Goal: Task Accomplishment & Management: Complete application form

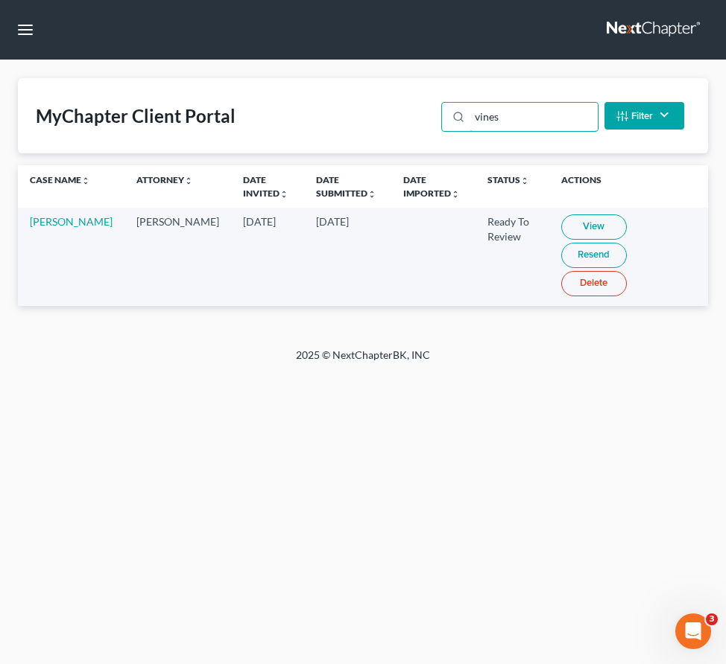
drag, startPoint x: 523, startPoint y: 122, endPoint x: 399, endPoint y: 122, distance: 123.7
click at [399, 122] on div "MyChapter Client Portal vines Filter Status Filter... Invited In Progress Ready…" at bounding box center [363, 115] width 690 height 75
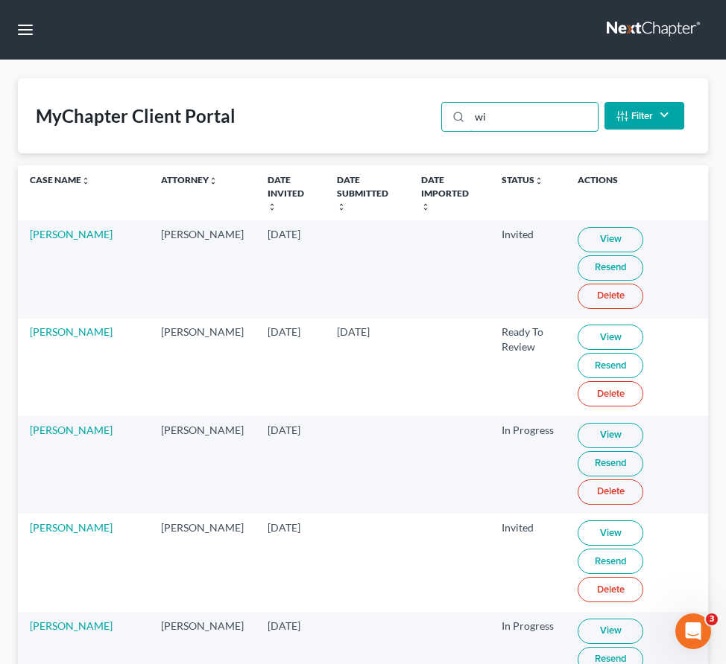
type input "w"
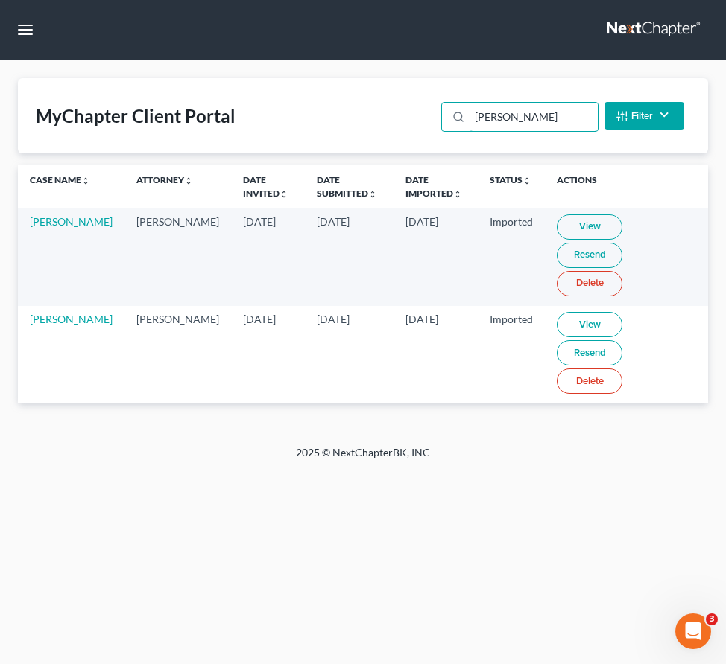
type input "[PERSON_NAME]"
click at [560, 312] on link "View" at bounding box center [589, 324] width 66 height 25
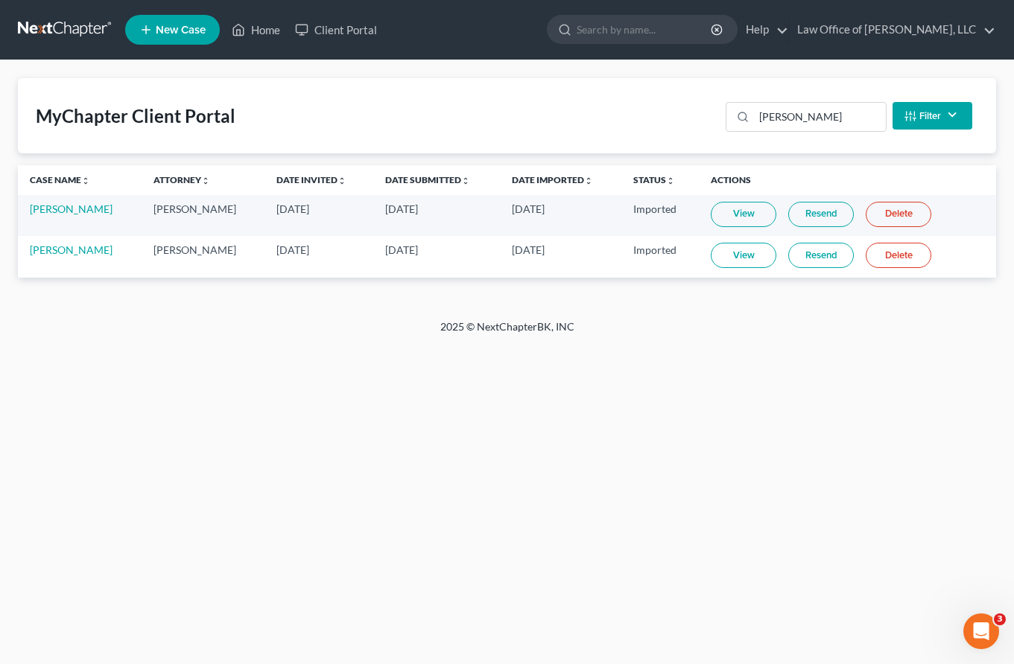
click at [174, 25] on span "New Case" at bounding box center [181, 30] width 50 height 11
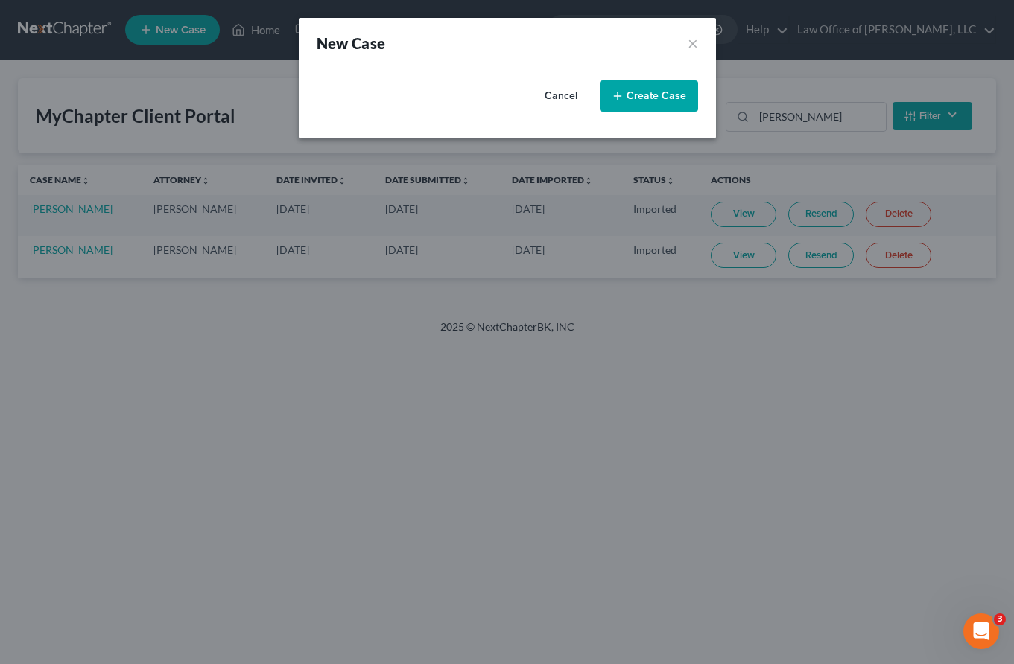
select select "38"
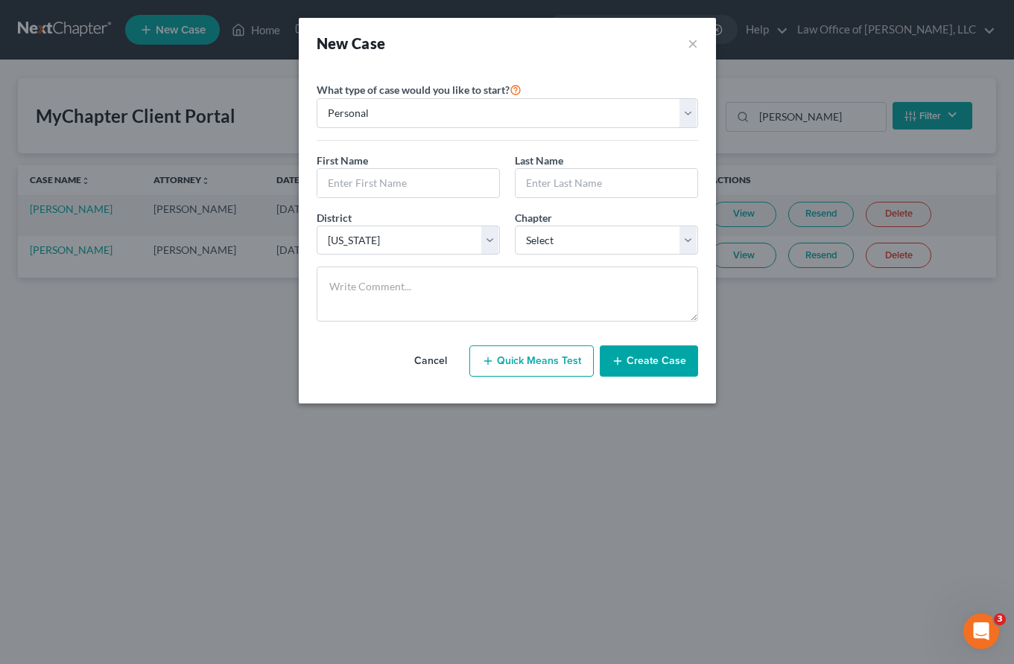
click at [243, 241] on div "New Case × Please select case type * Bankruptcy Bankruptcy What type of case wo…" at bounding box center [507, 332] width 1014 height 664
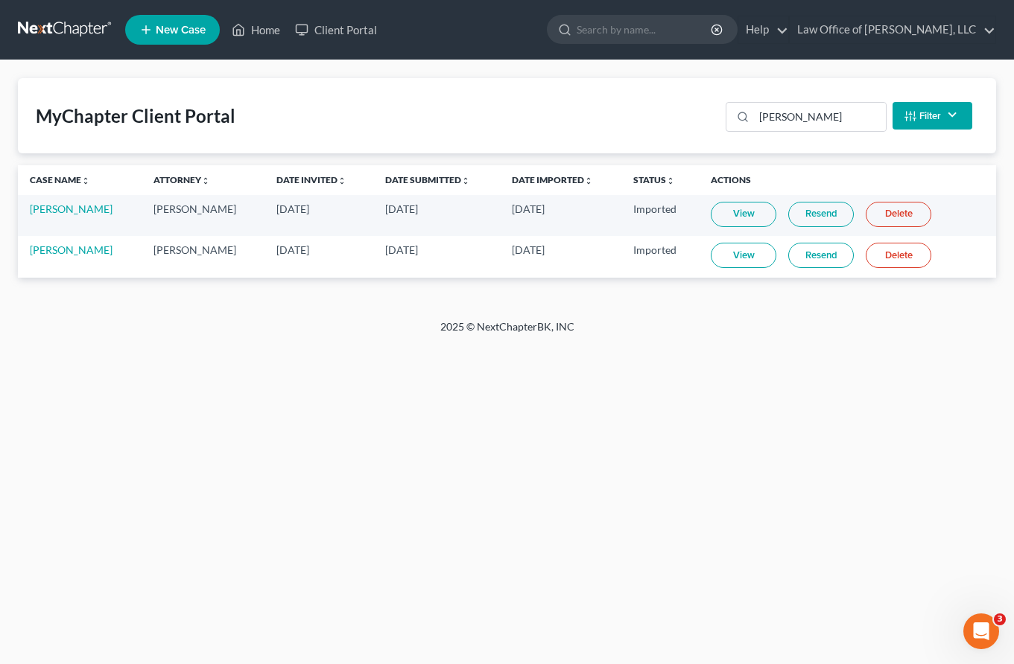
click at [152, 36] on icon at bounding box center [145, 30] width 13 height 18
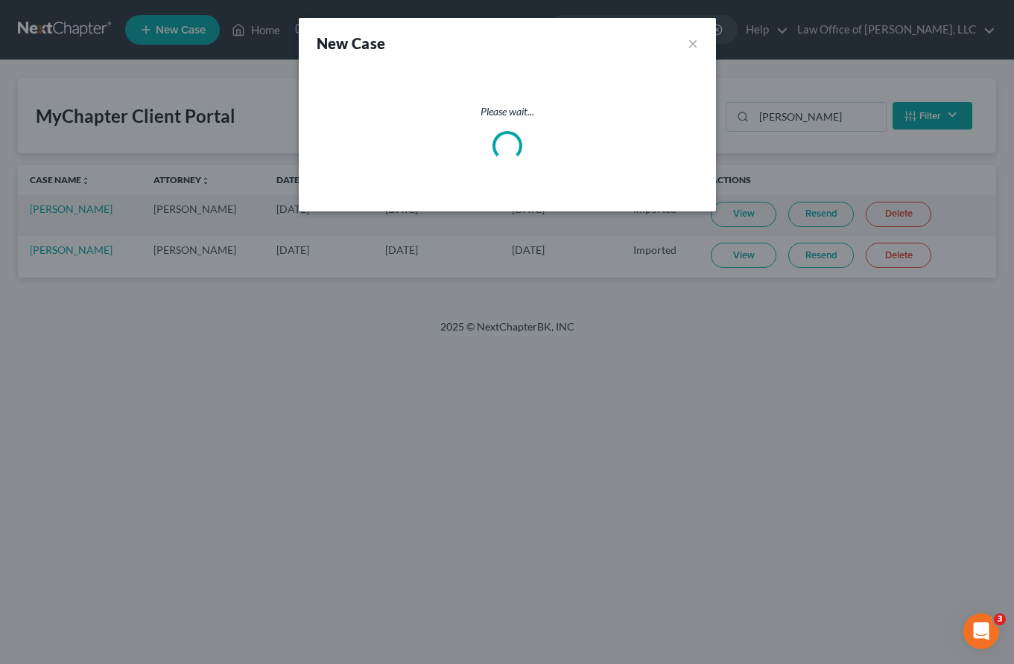
select select "38"
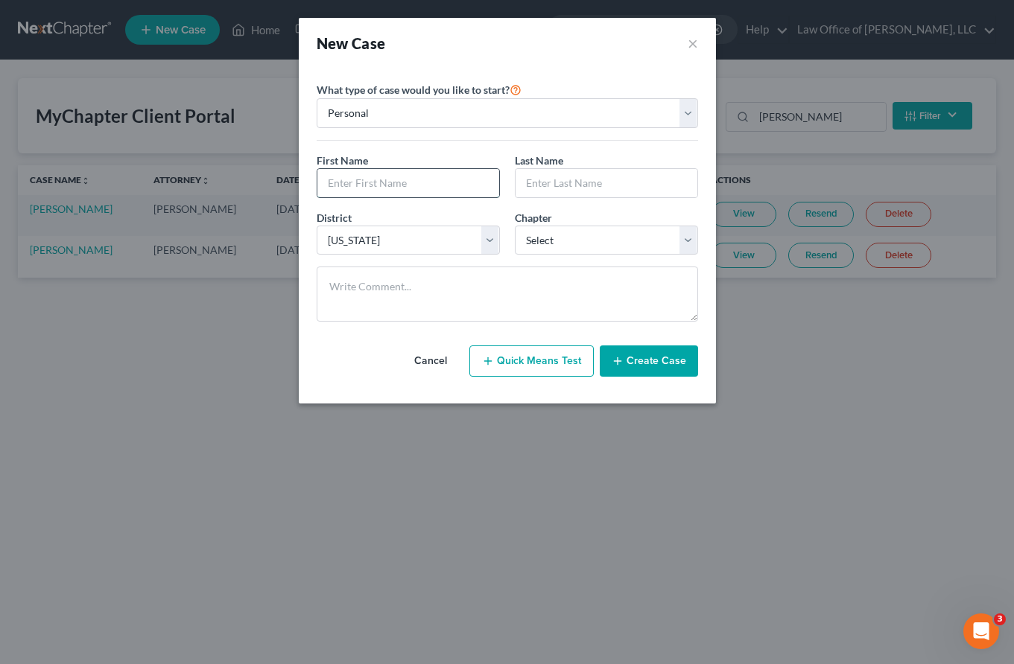
click at [397, 188] on input "text" at bounding box center [408, 183] width 182 height 28
click at [588, 249] on select "Select 7 11 12 13" at bounding box center [606, 241] width 183 height 30
select select "0"
click at [515, 226] on select "Select 7 11 12 13" at bounding box center [606, 241] width 183 height 30
click at [426, 184] on input "text" at bounding box center [408, 183] width 182 height 28
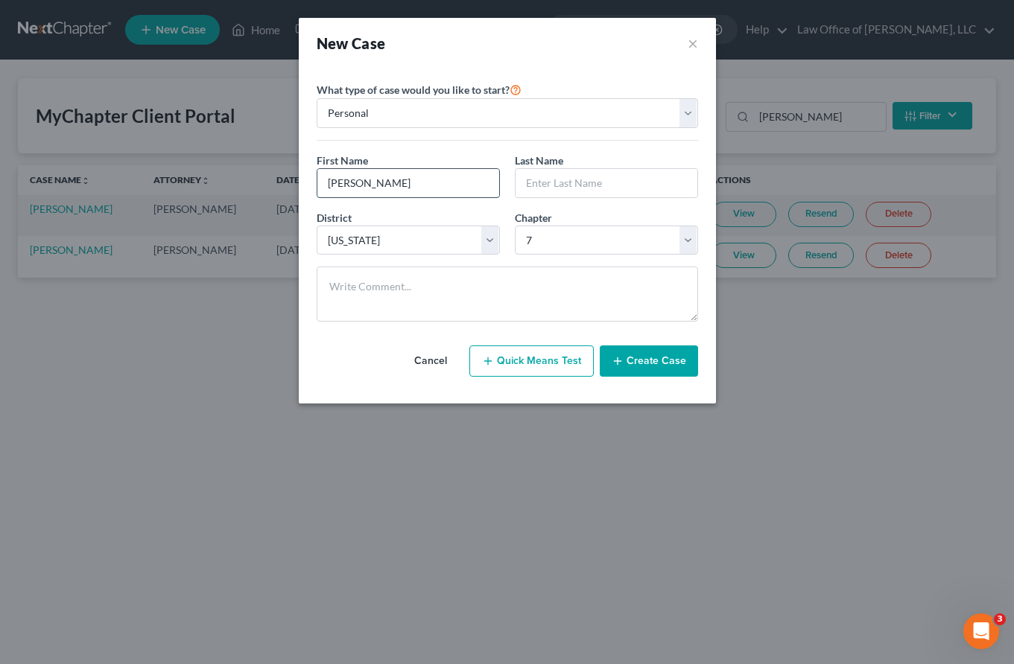
type input "Anthony"
click at [554, 186] on input "Morten" at bounding box center [606, 183] width 182 height 28
type input "Morton"
click at [638, 365] on button "Create Case" at bounding box center [649, 361] width 98 height 31
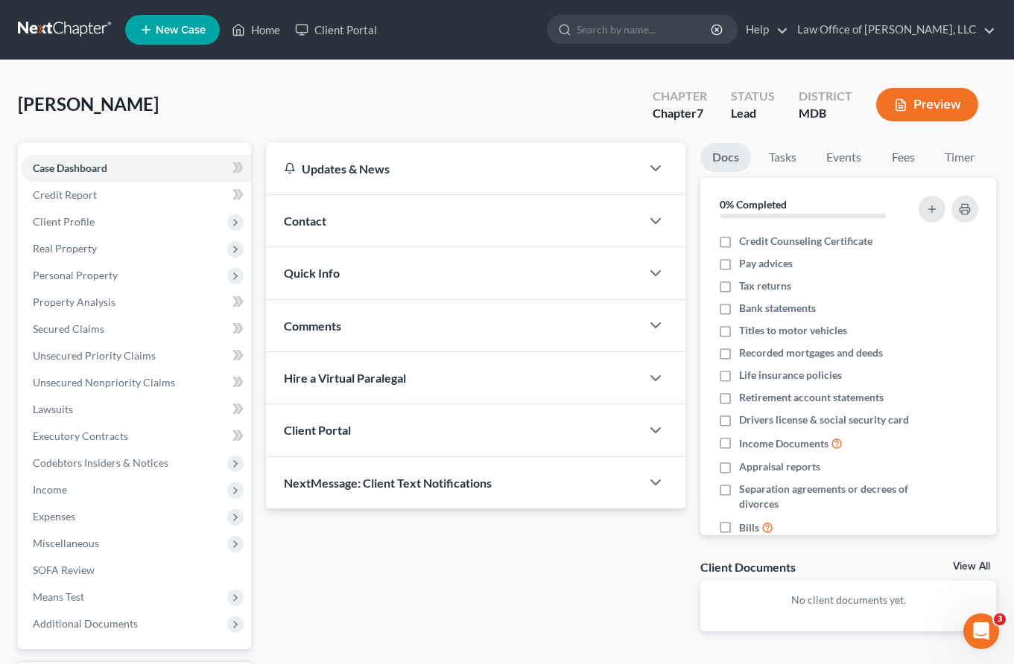
click at [361, 425] on div "Client Portal" at bounding box center [453, 429] width 375 height 51
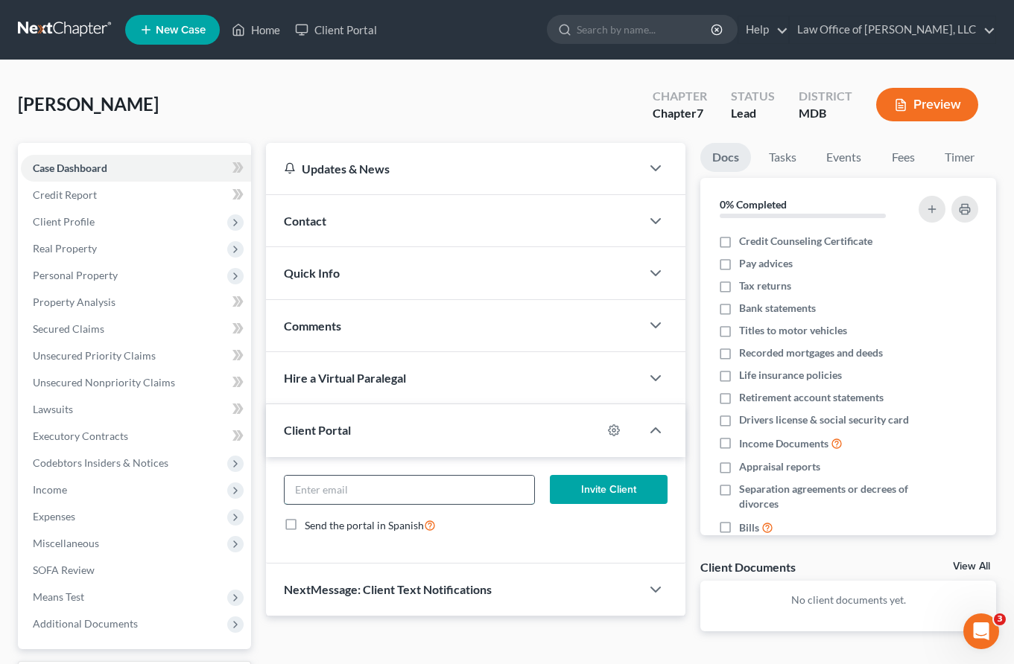
click at [360, 483] on input "email" at bounding box center [410, 490] width 250 height 28
drag, startPoint x: 441, startPoint y: 501, endPoint x: 229, endPoint y: 470, distance: 213.7
click at [229, 469] on div "Petition Navigation Case Dashboard Payments Invoices Payments Payments Credit R…" at bounding box center [506, 439] width 993 height 592
type input "amorton1410@gmail.com"
click at [577, 487] on button "Invite Client" at bounding box center [609, 490] width 118 height 30
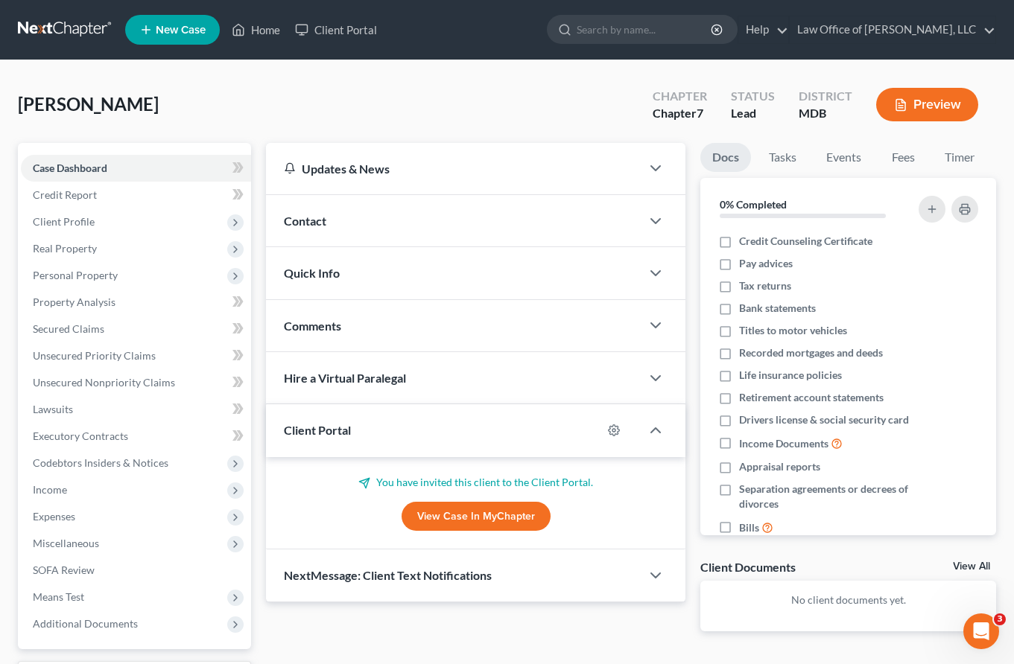
click at [65, 23] on link at bounding box center [65, 29] width 95 height 27
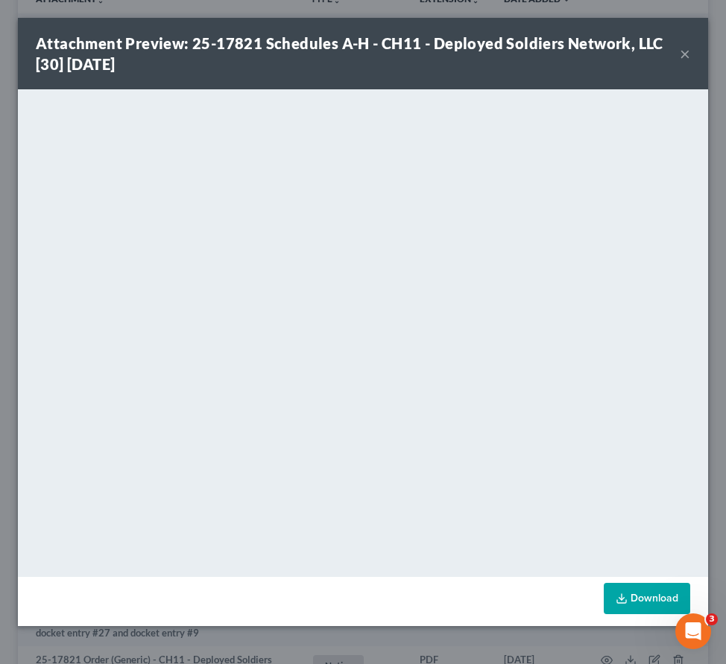
click at [684, 52] on button "×" at bounding box center [684, 54] width 10 height 18
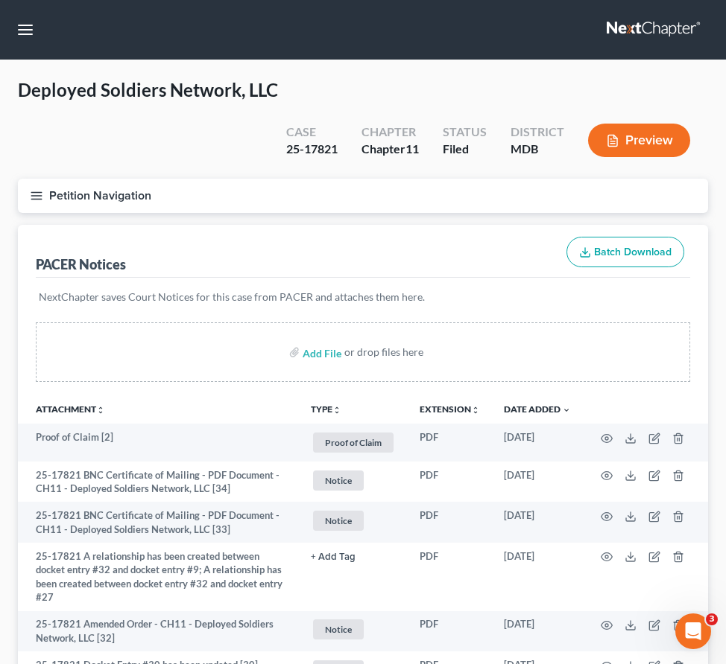
click at [35, 195] on icon "button" at bounding box center [36, 195] width 13 height 13
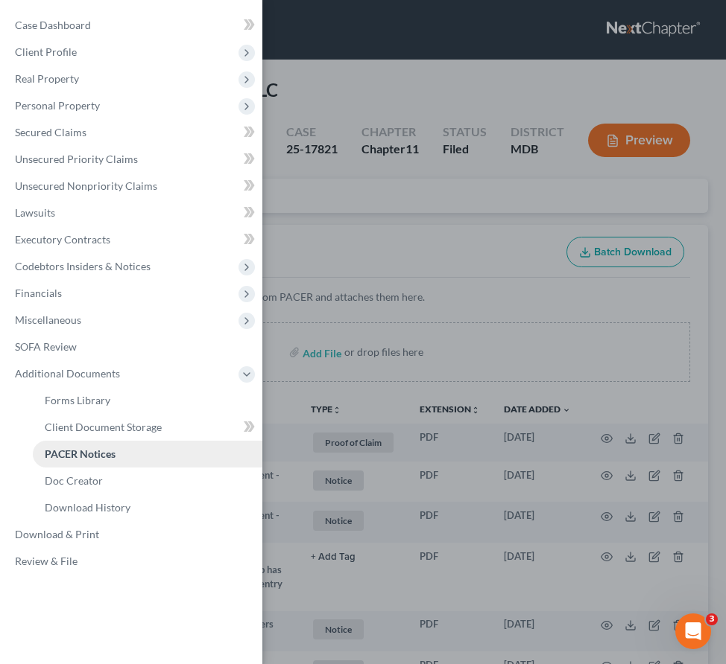
click at [114, 452] on span "PACER Notices" at bounding box center [80, 454] width 71 height 13
click at [87, 423] on span "Client Document Storage" at bounding box center [103, 427] width 117 height 13
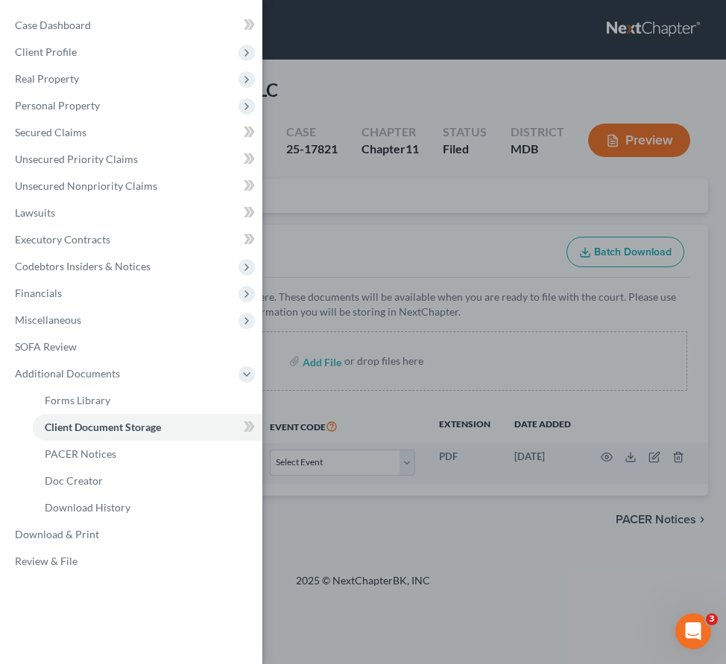
click at [324, 267] on div "Case Dashboard Payments Invoices Payments Payments Credit Report Client Profile" at bounding box center [363, 332] width 726 height 664
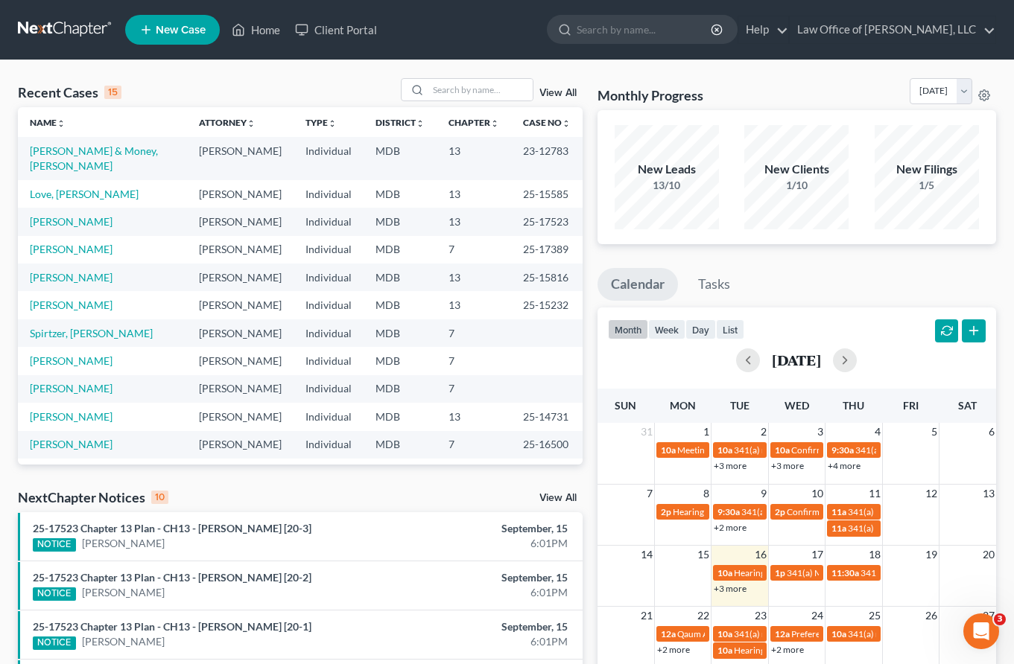
click at [199, 35] on span "New Case" at bounding box center [181, 30] width 50 height 11
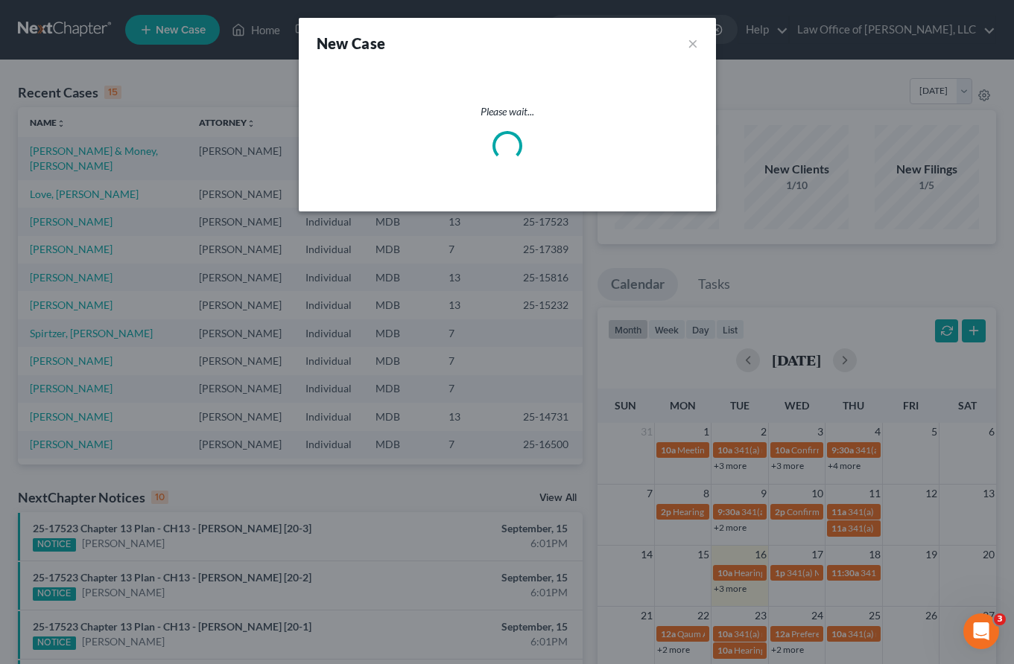
select select "38"
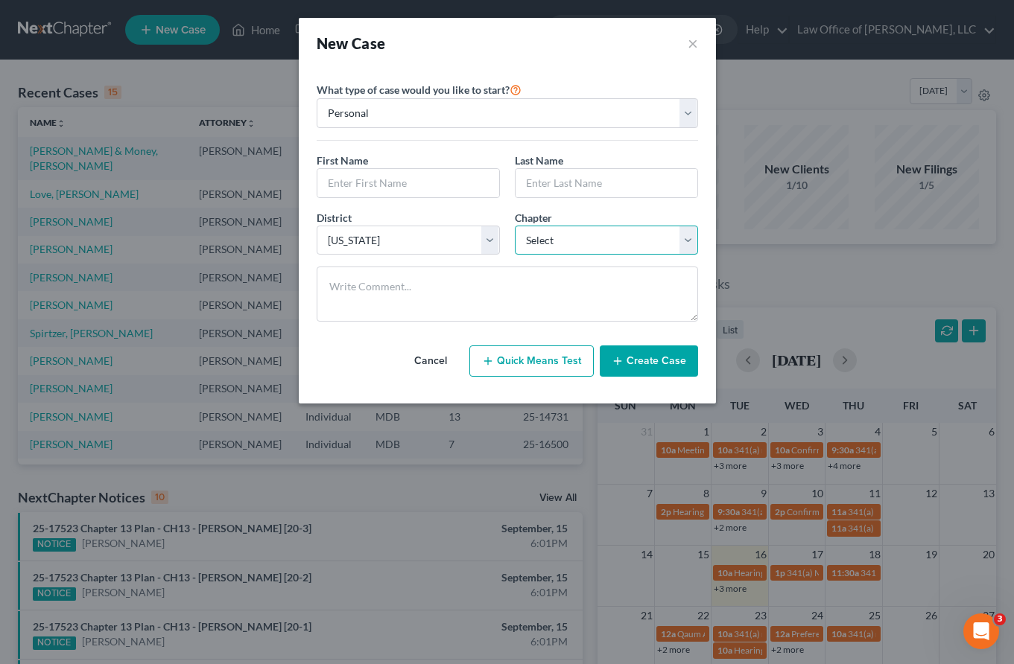
click at [640, 246] on select "Select 7 11 12 13" at bounding box center [606, 241] width 183 height 30
select select "0"
click at [515, 226] on select "Select 7 11 12 13" at bounding box center [606, 241] width 183 height 30
click at [364, 186] on input "text" at bounding box center [408, 183] width 182 height 28
click at [387, 191] on input "text" at bounding box center [408, 183] width 182 height 28
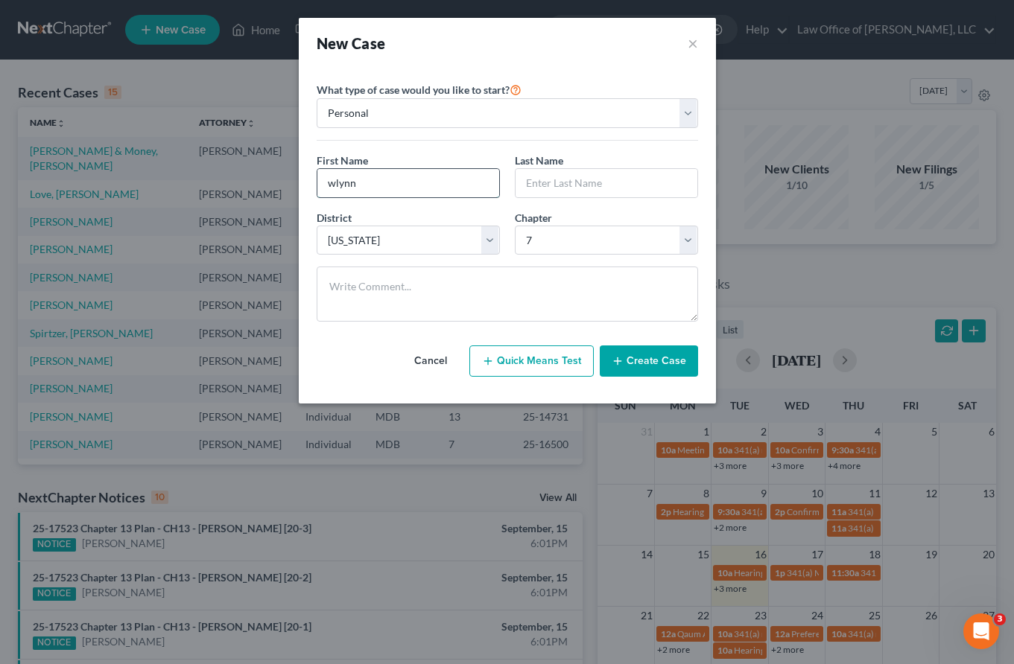
click at [328, 183] on input "wlynn" at bounding box center [408, 183] width 182 height 28
click at [334, 185] on input "dewlynn" at bounding box center [408, 183] width 182 height 28
click at [349, 183] on input "Dewlynn" at bounding box center [408, 183] width 182 height 28
click at [345, 182] on input "De lynn" at bounding box center [408, 183] width 182 height 28
click at [341, 182] on input "De Lynn" at bounding box center [408, 183] width 182 height 28
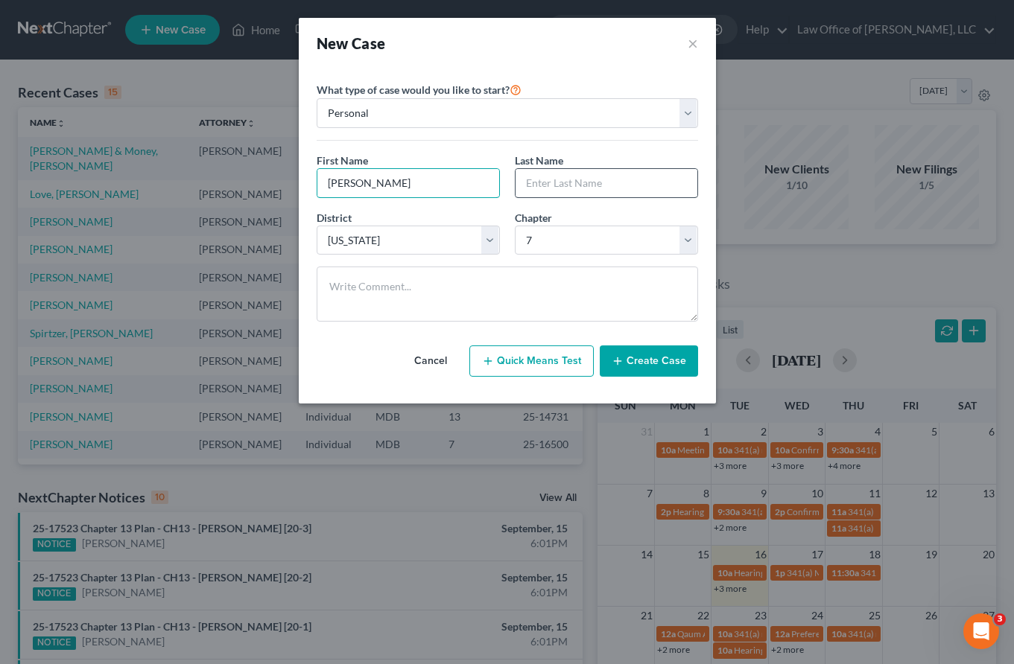
type input "DeLynn"
click at [557, 187] on input "text" at bounding box center [606, 183] width 182 height 28
type input "Drove"
click at [639, 346] on button "Create Case" at bounding box center [649, 361] width 98 height 31
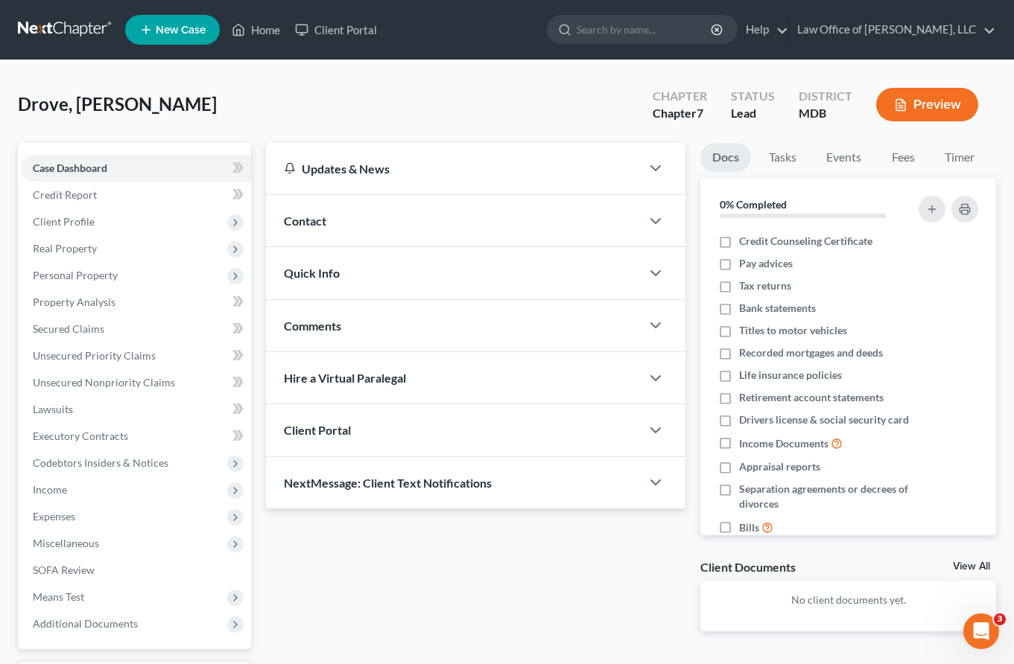
click at [373, 448] on div "Client Portal" at bounding box center [453, 429] width 375 height 51
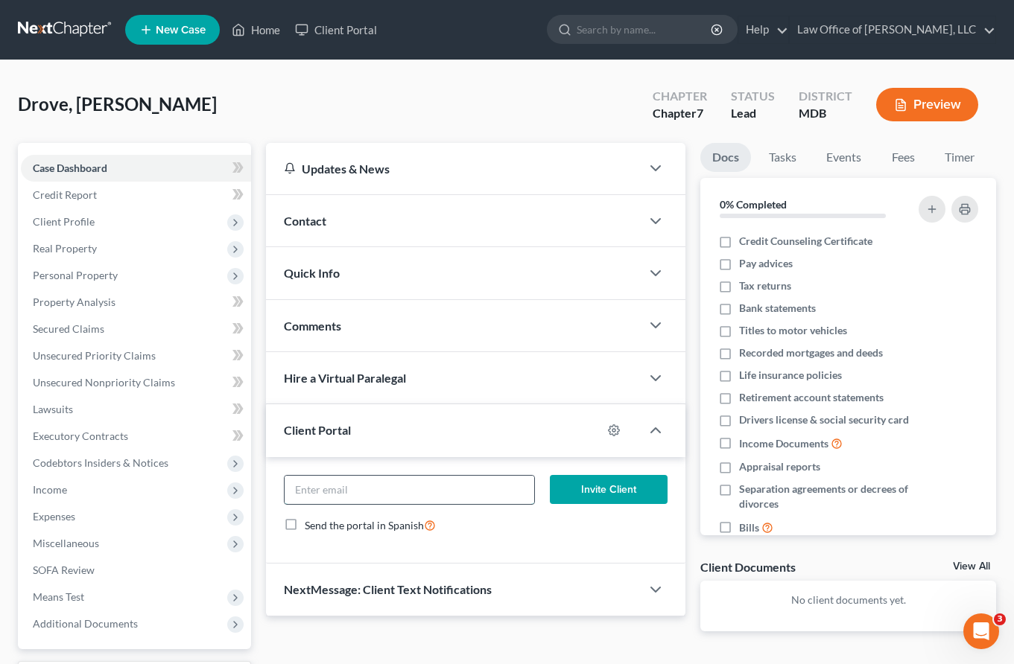
click at [366, 483] on input "email" at bounding box center [410, 490] width 250 height 28
drag, startPoint x: 355, startPoint y: 486, endPoint x: 291, endPoint y: 486, distance: 63.3
click at [291, 486] on input "13901" at bounding box center [410, 490] width 250 height 28
drag, startPoint x: 225, startPoint y: 492, endPoint x: -16, endPoint y: 472, distance: 241.4
click at [0, 472] on html "Home New Case Client Portal Law Office of David Cahn, LLC david@cahnlawoffice.c…" at bounding box center [507, 396] width 1014 height 792
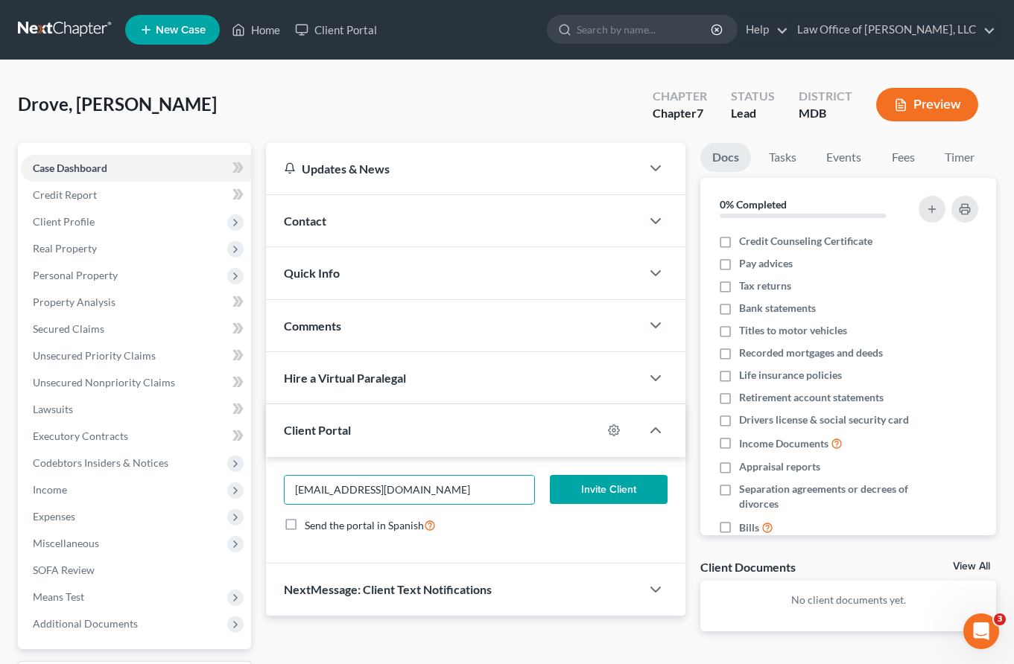
type input "deeg80@comcast.net"
click at [594, 485] on button "Invite Client" at bounding box center [609, 490] width 118 height 30
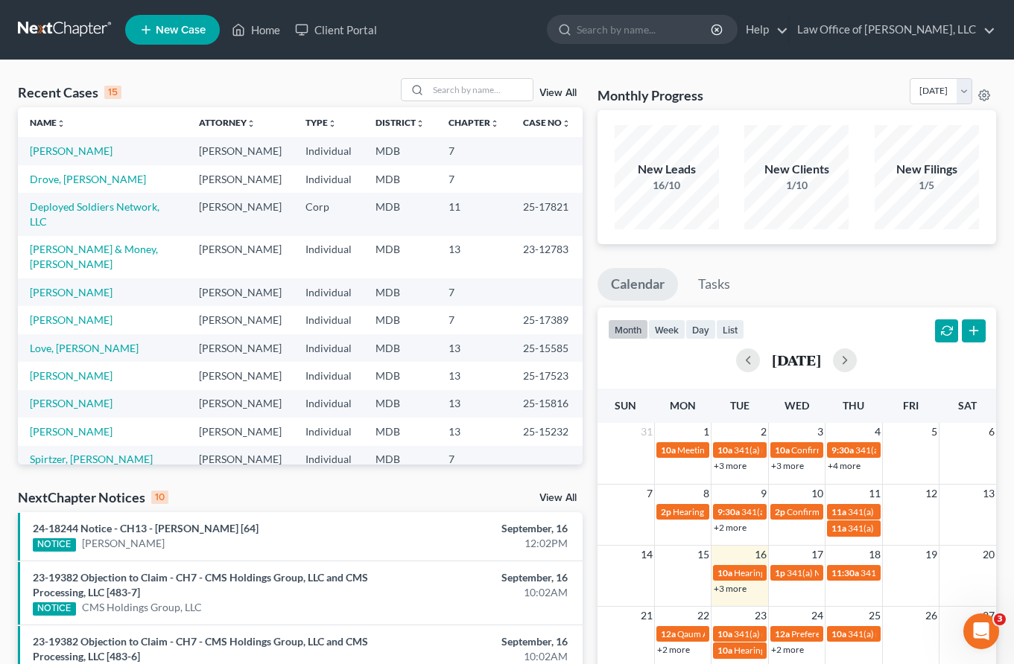
click at [720, 583] on div "+3 more" at bounding box center [739, 588] width 56 height 15
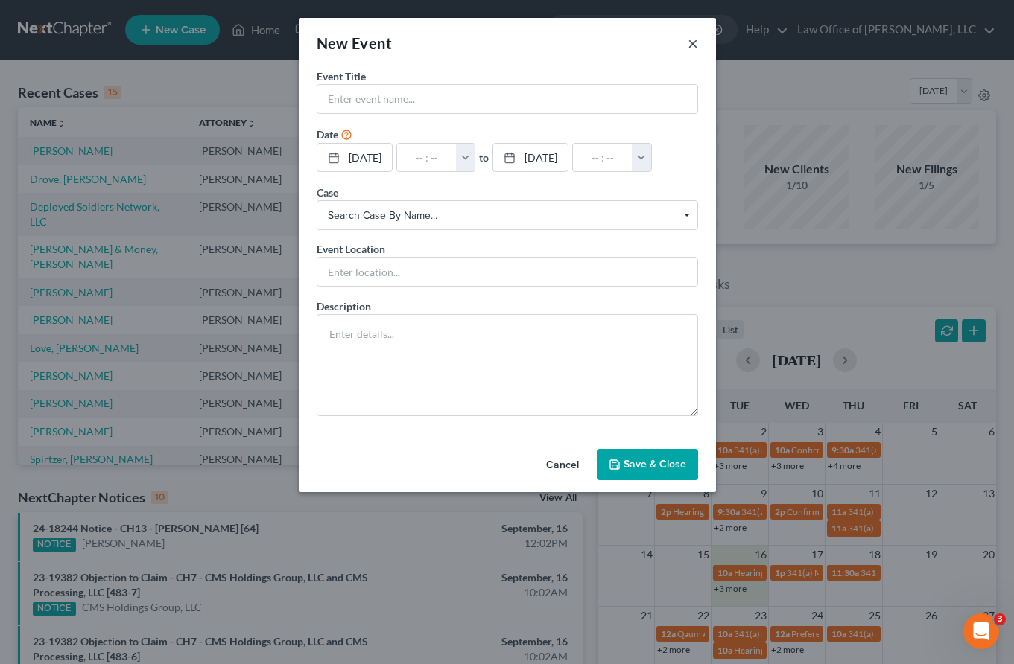
click at [694, 41] on button "×" at bounding box center [693, 43] width 10 height 18
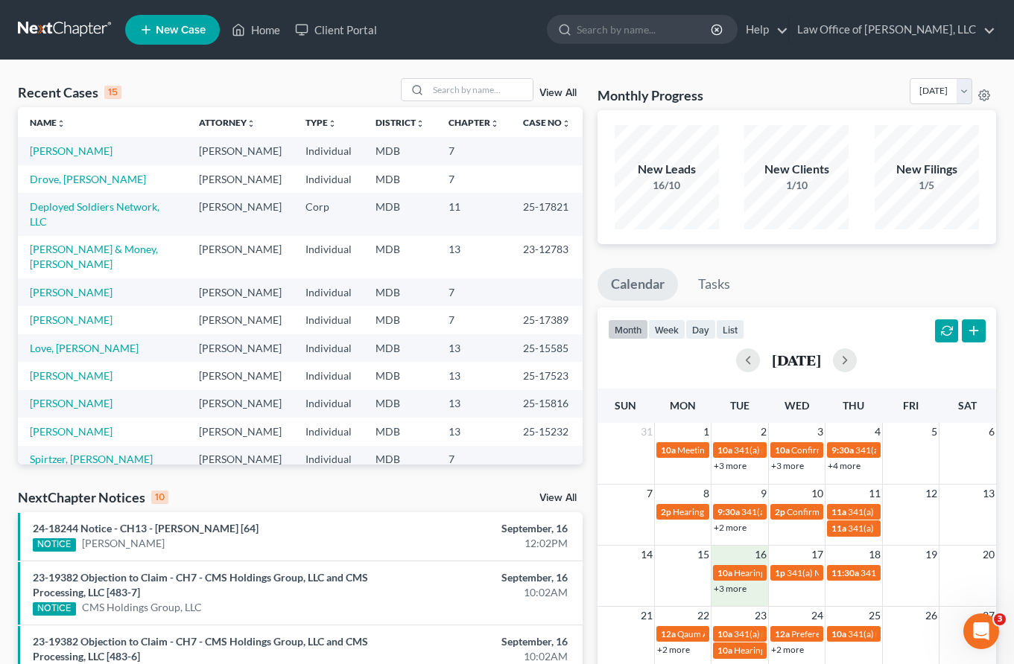
click at [739, 590] on link "+3 more" at bounding box center [730, 588] width 33 height 11
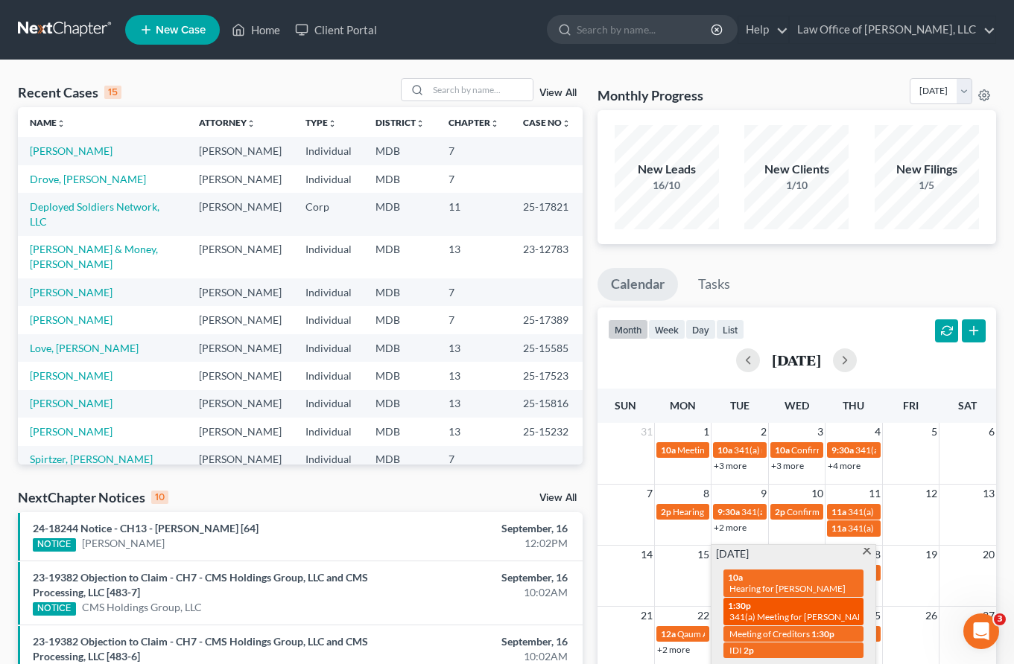
click at [752, 612] on span "341(a) Meeting for Julian Vaughn" at bounding box center [801, 617] width 145 height 11
select select "Days"
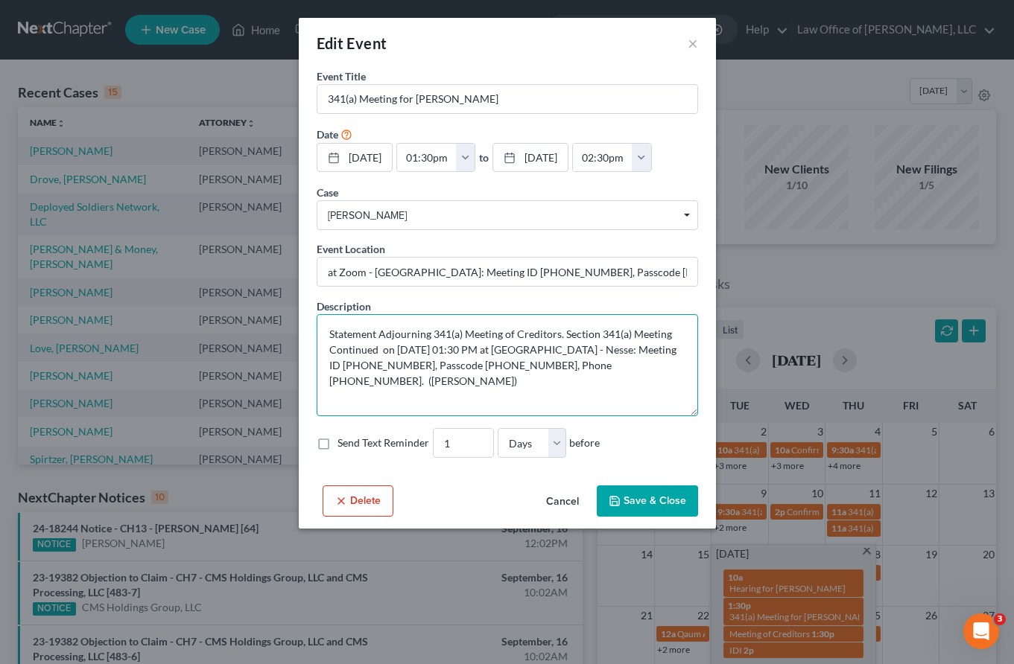
drag, startPoint x: 636, startPoint y: 350, endPoint x: 353, endPoint y: 371, distance: 283.8
click at [353, 371] on textarea "Statement Adjourning 341(a) Meeting of Creditors. Section 341(a) Meeting Contin…" at bounding box center [507, 365] width 381 height 102
drag, startPoint x: 460, startPoint y: 365, endPoint x: 403, endPoint y: 366, distance: 57.4
click at [403, 366] on textarea "Statement Adjourning 341(a) Meeting of Creditors. Section 341(a) Meeting Contin…" at bounding box center [507, 365] width 381 height 102
click at [690, 44] on button "×" at bounding box center [693, 43] width 10 height 18
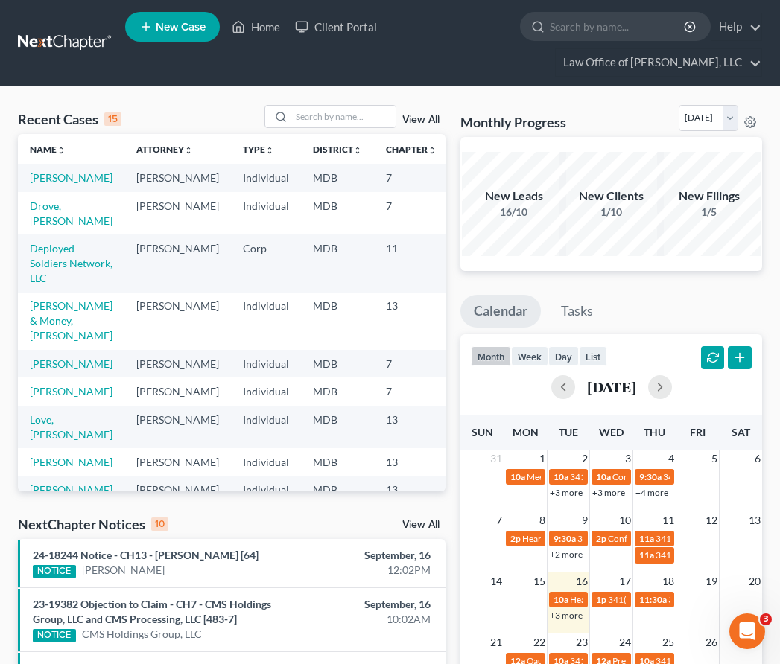
click at [319, 101] on div "Recent Cases 15 View All Name unfold_more expand_more expand_less Attorney unfo…" at bounding box center [390, 646] width 780 height 1119
click at [319, 112] on input "search" at bounding box center [343, 117] width 104 height 22
type input "vaughn"
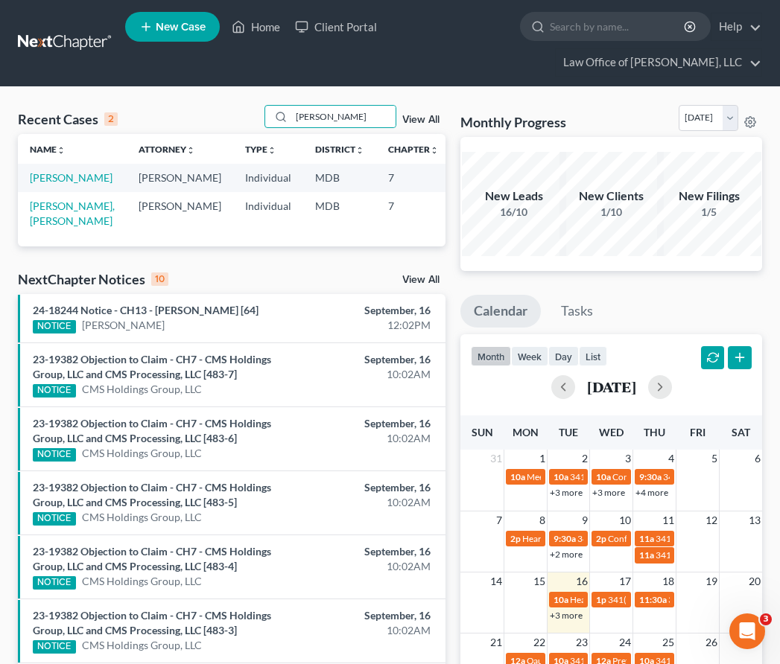
click at [39, 185] on td "Vaughn, Julian" at bounding box center [72, 178] width 109 height 28
click at [42, 184] on link "Vaughn, Julian" at bounding box center [71, 177] width 83 height 13
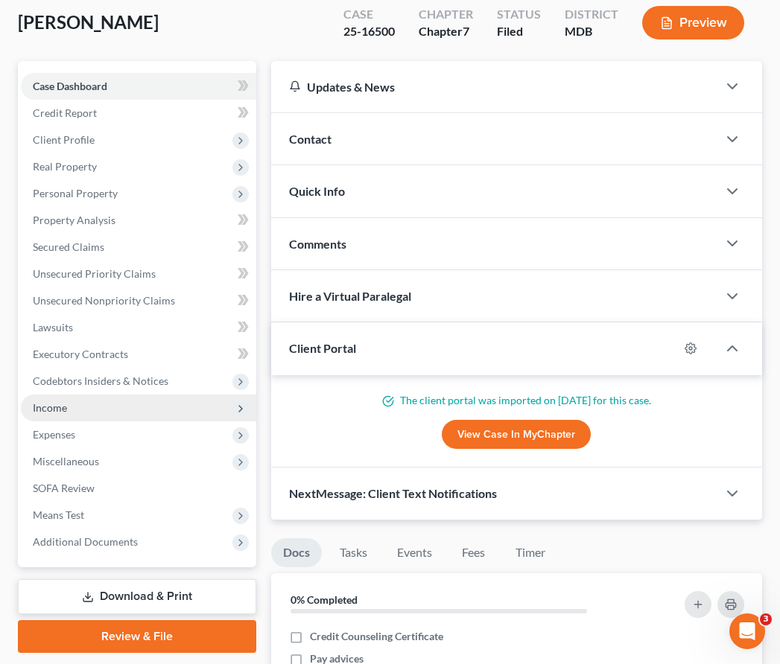
scroll to position [115, 0]
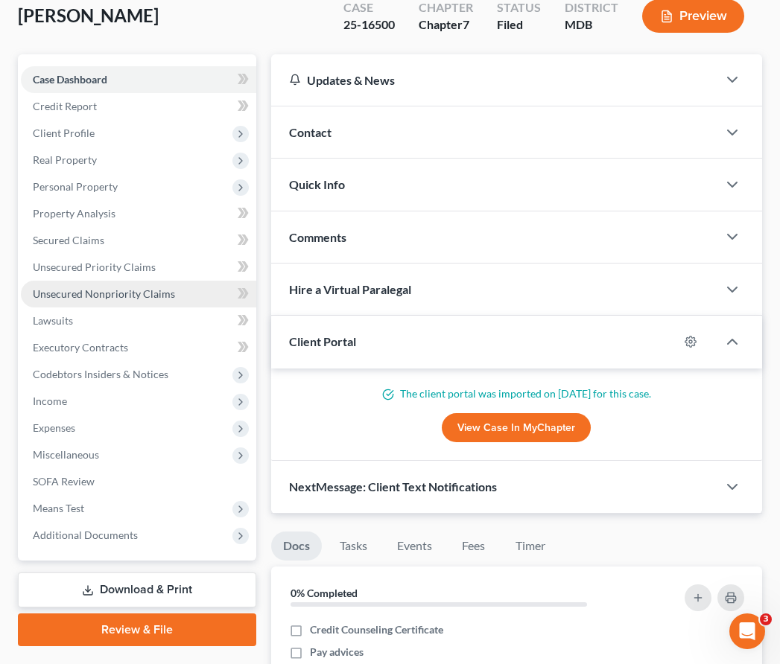
click at [79, 300] on link "Unsecured Nonpriority Claims" at bounding box center [138, 294] width 235 height 27
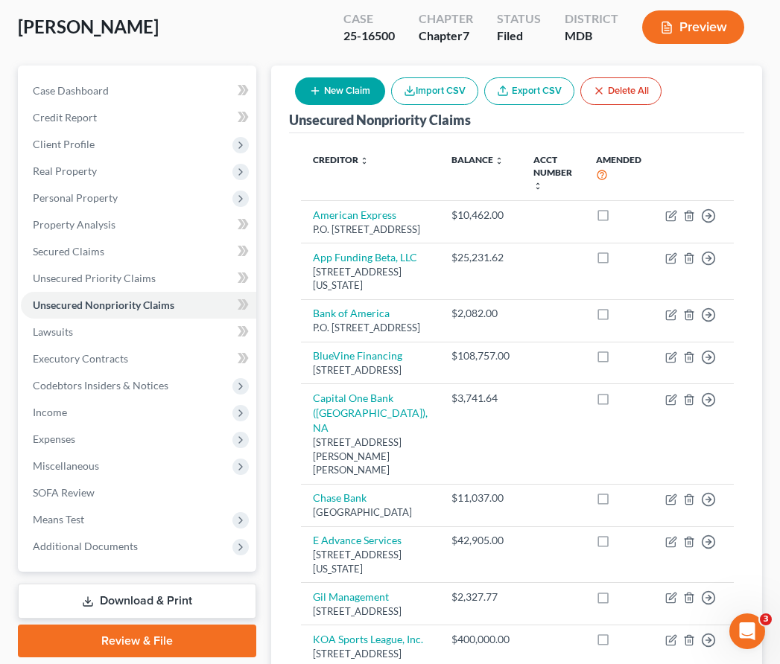
scroll to position [110, 0]
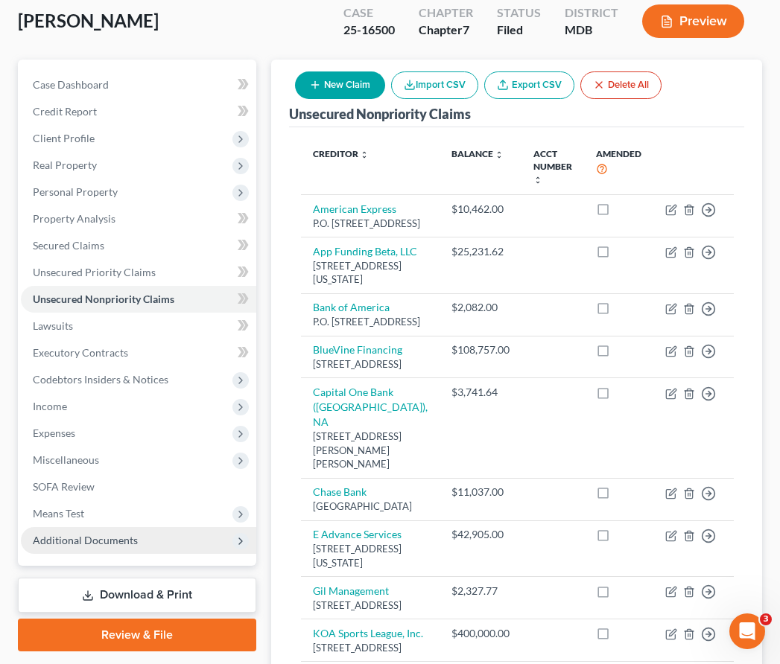
click at [59, 534] on span "Additional Documents" at bounding box center [85, 540] width 105 height 13
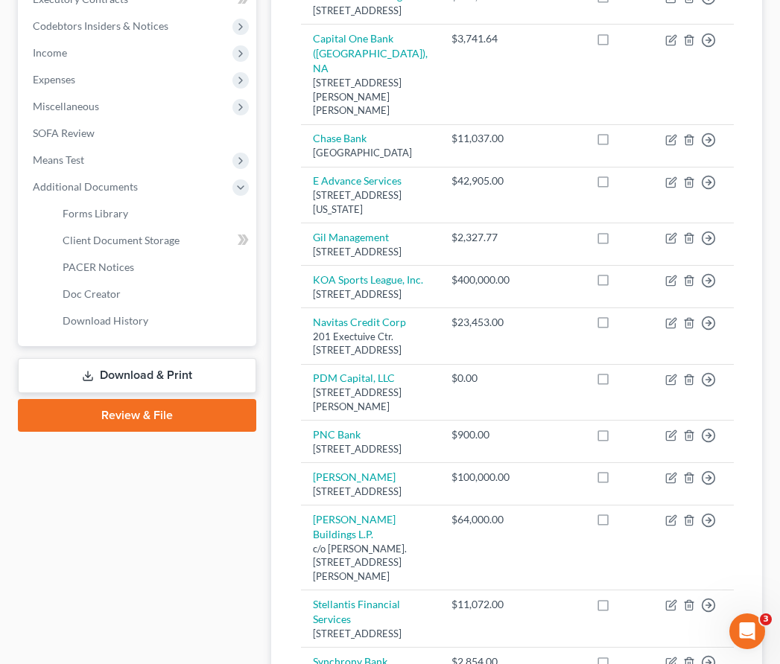
scroll to position [0, 0]
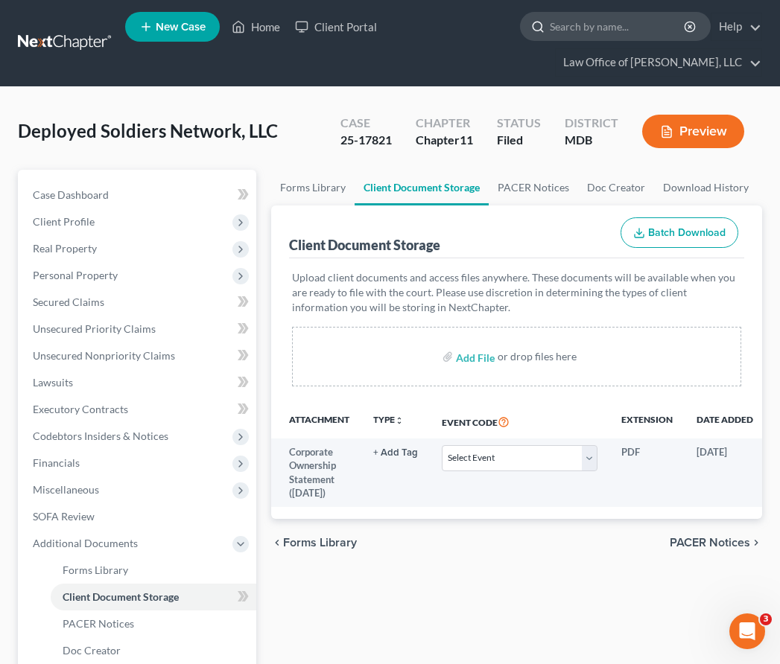
click at [577, 31] on input "search" at bounding box center [618, 27] width 136 height 28
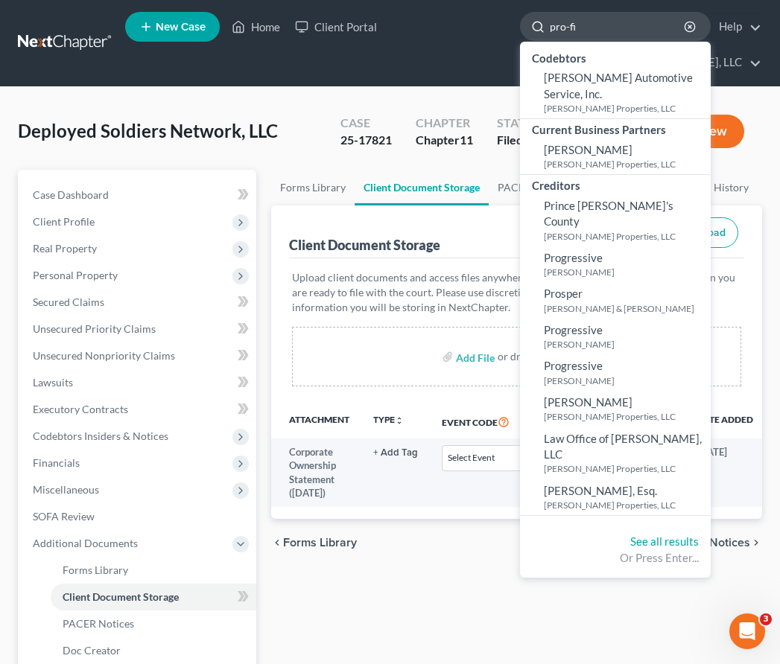
type input "pro-fit"
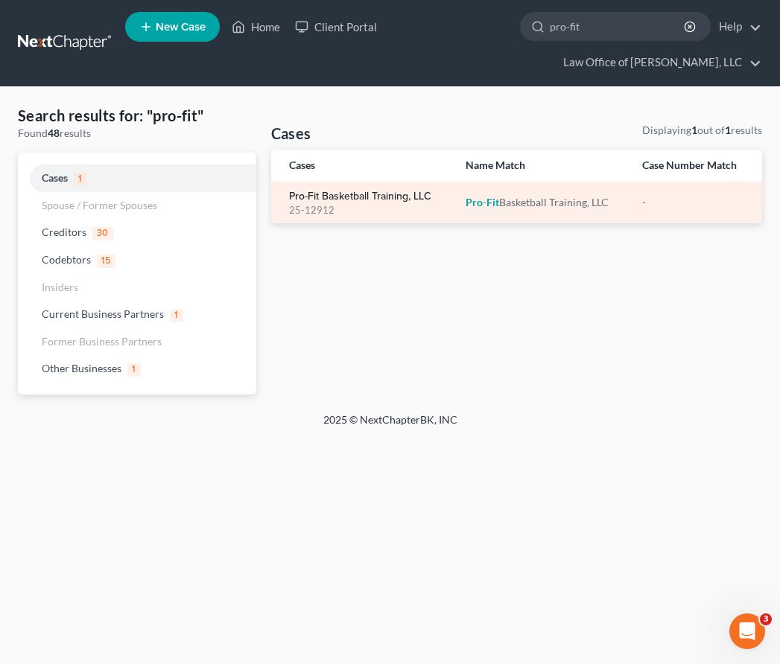
click at [360, 195] on link "Pro-Fit Basketball Training, LLC" at bounding box center [360, 196] width 142 height 10
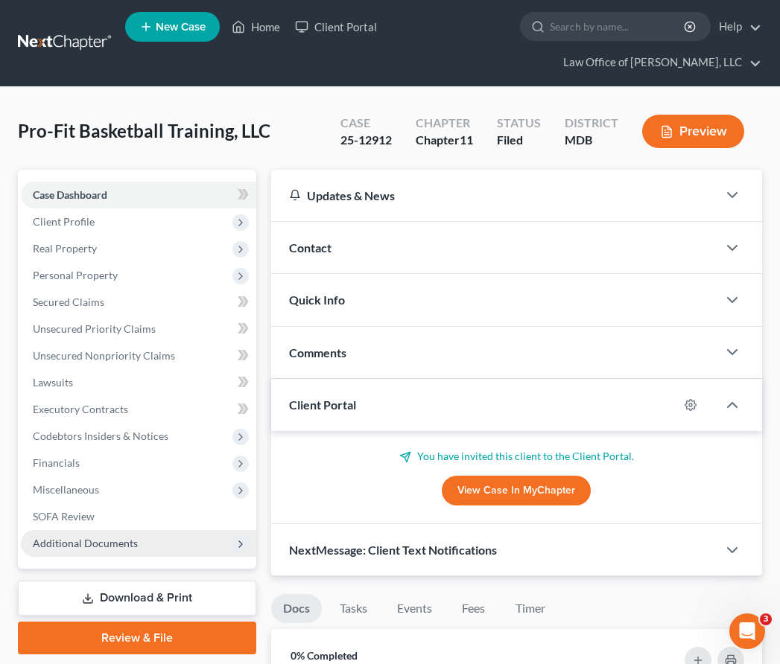
click at [133, 542] on span "Additional Documents" at bounding box center [85, 543] width 105 height 13
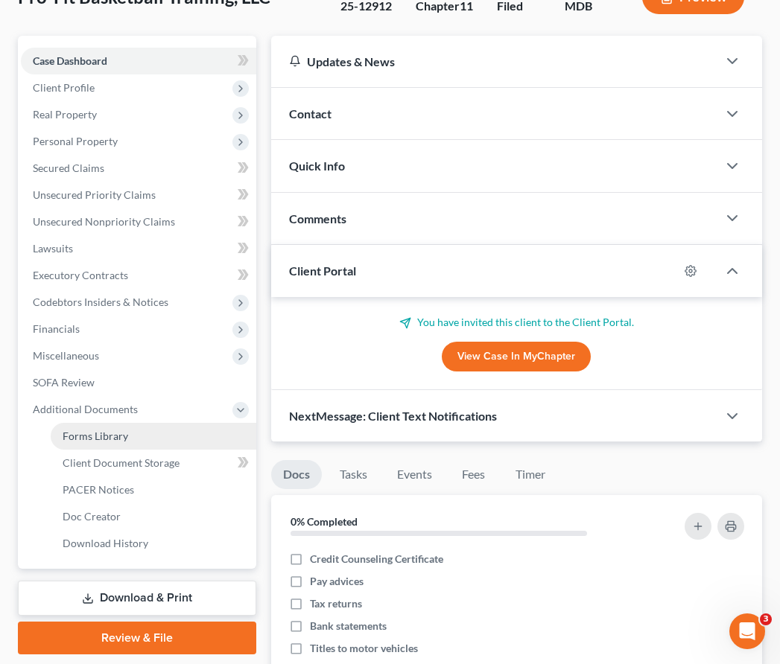
scroll to position [159, 0]
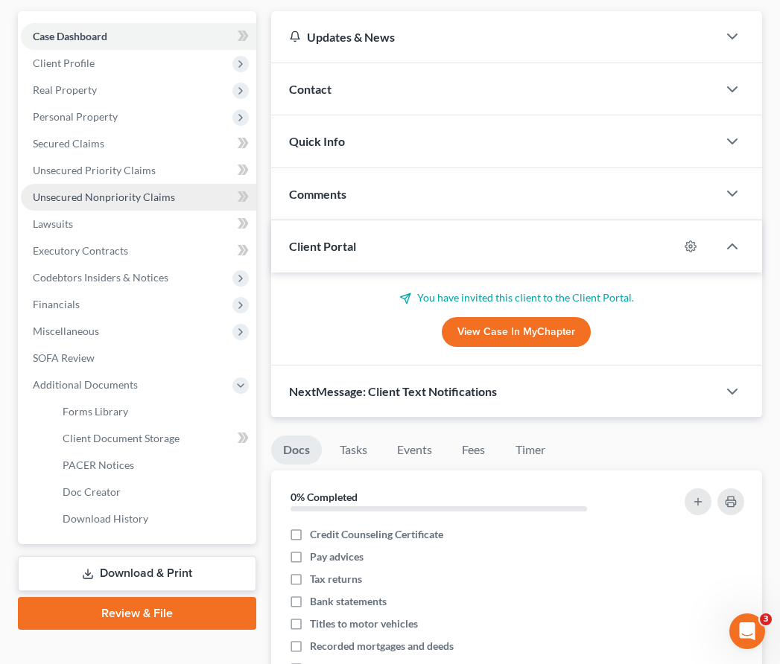
click at [106, 197] on span "Unsecured Nonpriority Claims" at bounding box center [104, 197] width 142 height 13
